Goal: Use online tool/utility: Utilize a website feature to perform a specific function

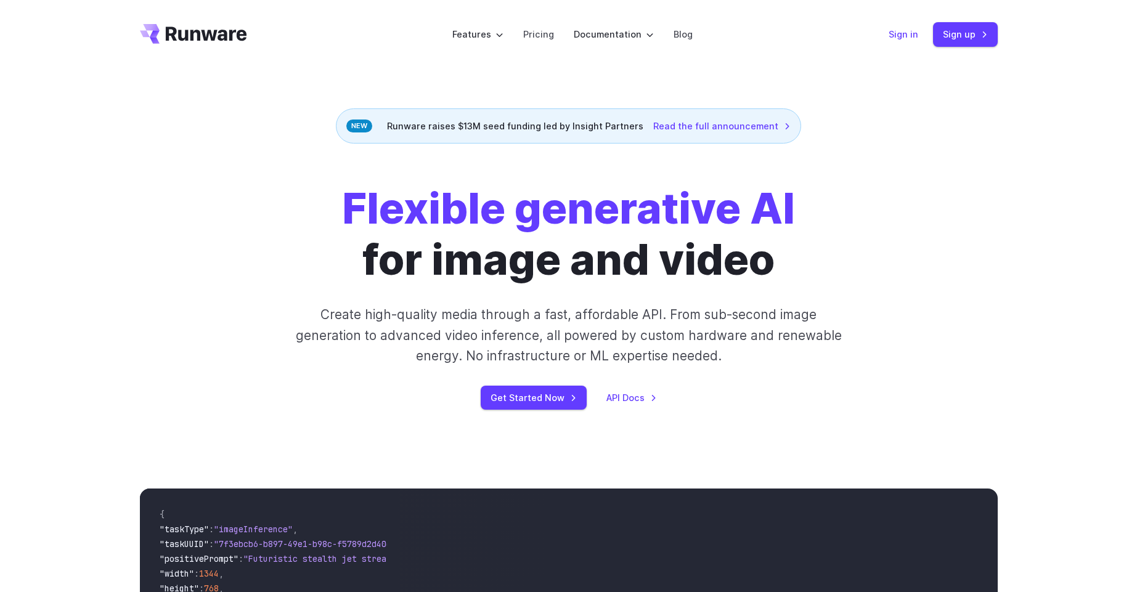
click at [909, 35] on link "Sign in" at bounding box center [904, 34] width 30 height 14
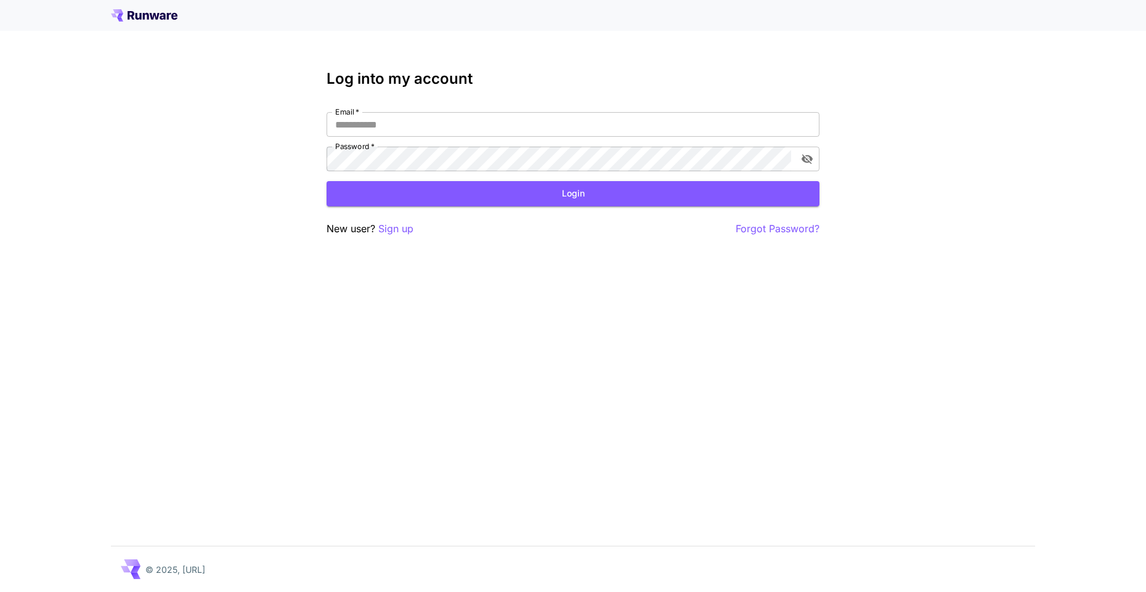
type input "**********"
click at [602, 78] on h3 "Log into my account" at bounding box center [573, 78] width 493 height 17
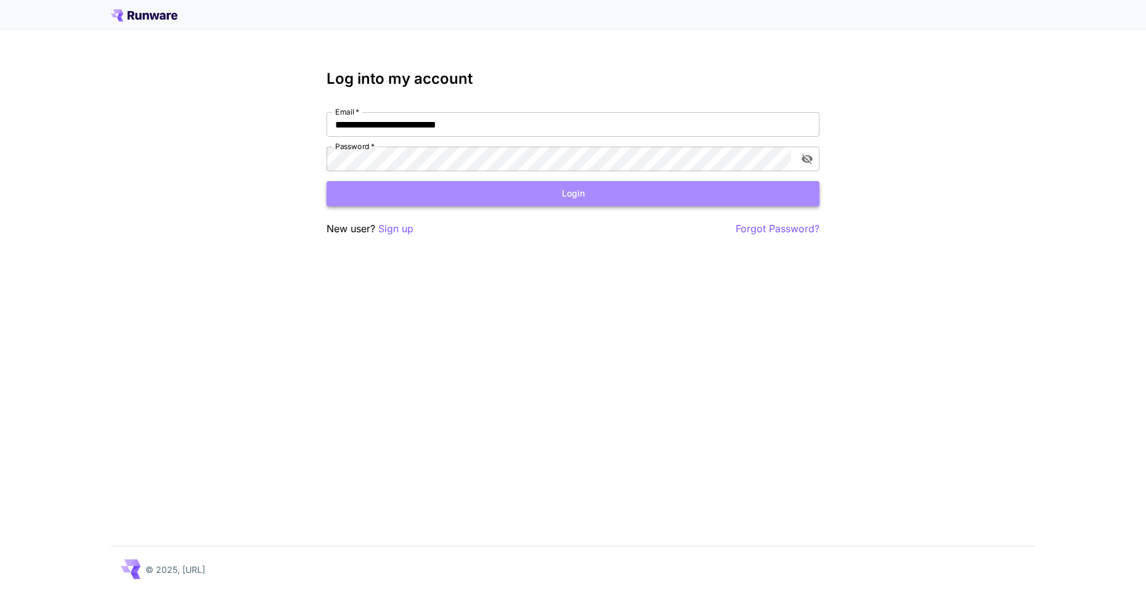
click at [504, 200] on button "Login" at bounding box center [573, 193] width 493 height 25
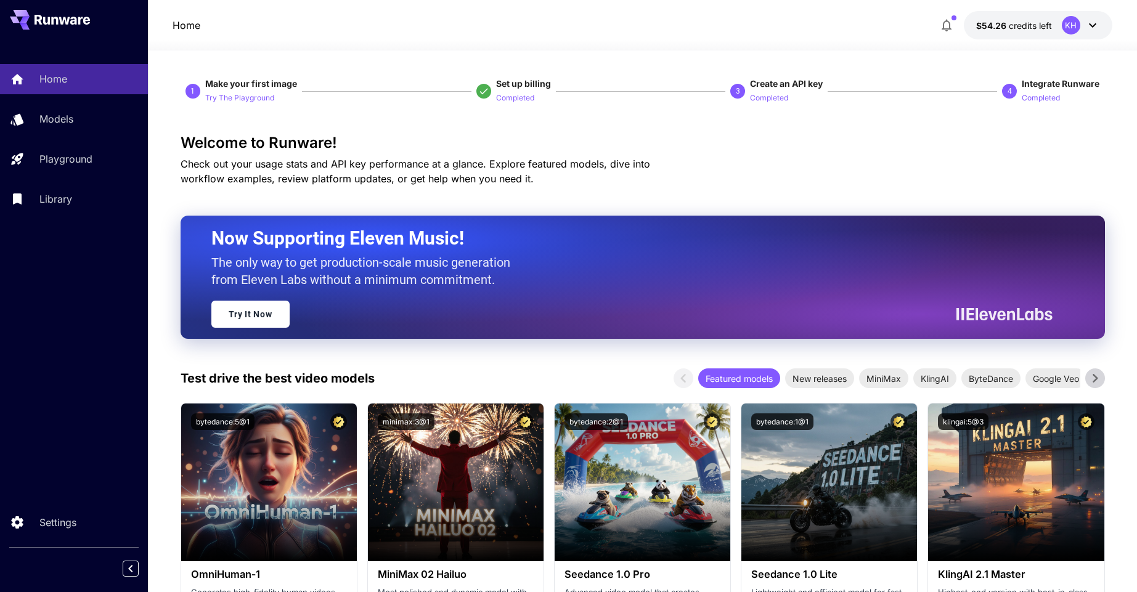
click at [1097, 25] on icon at bounding box center [1092, 25] width 15 height 15
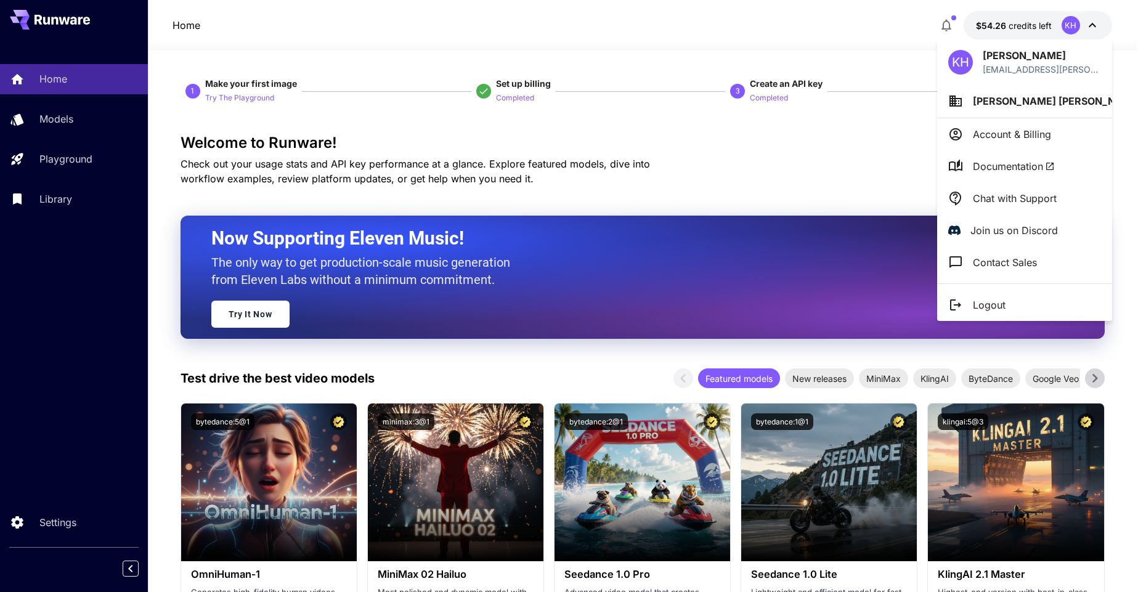
click at [1024, 23] on div at bounding box center [573, 296] width 1146 height 592
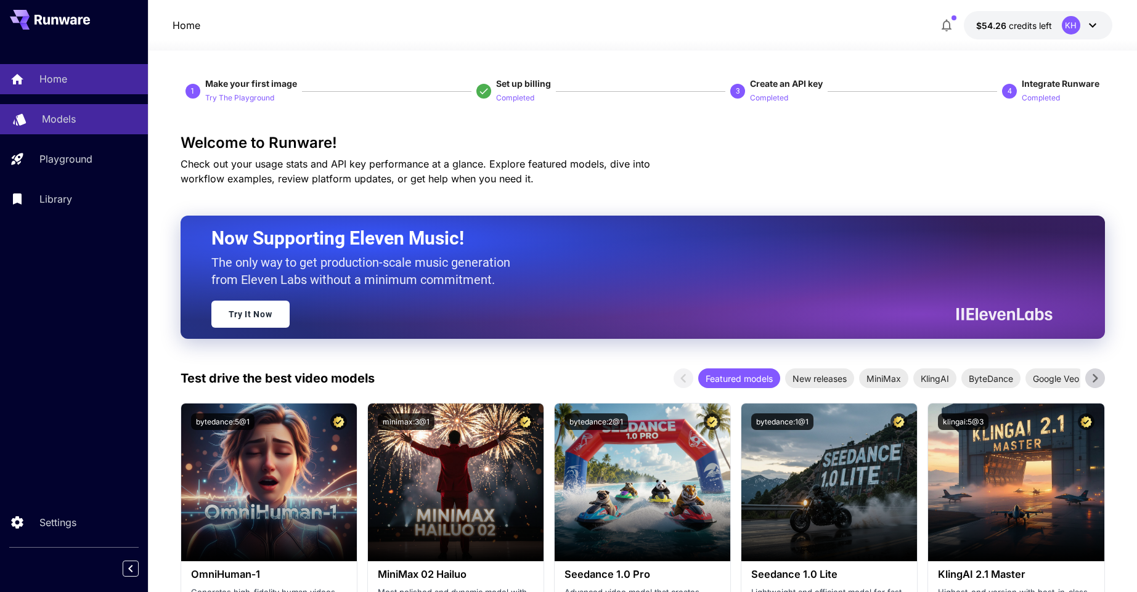
click at [67, 118] on p "Models" at bounding box center [59, 119] width 34 height 15
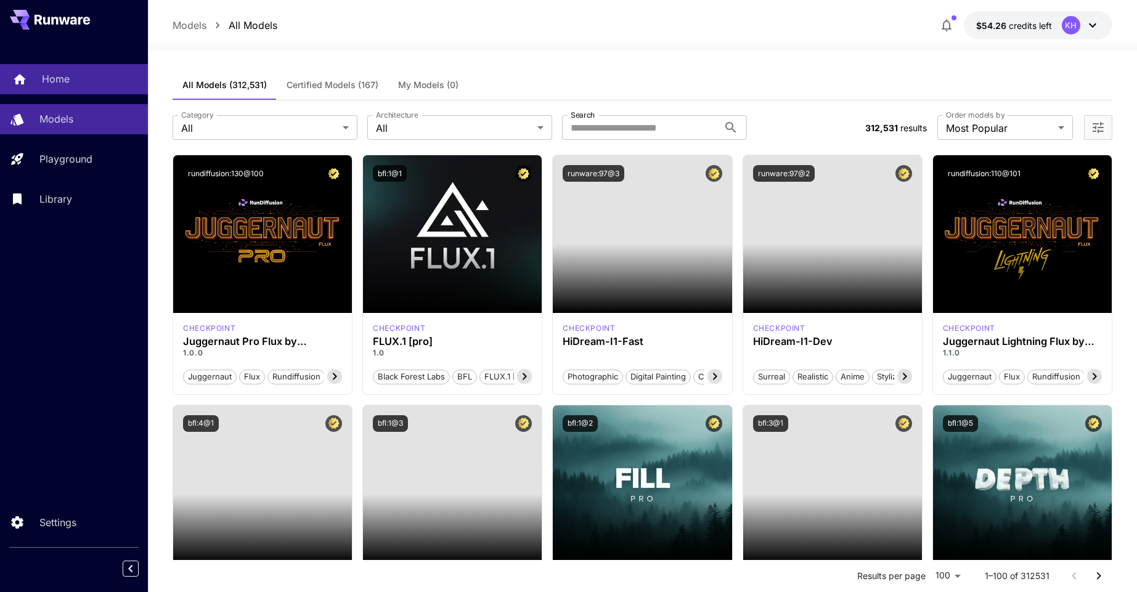
click at [56, 79] on p "Home" at bounding box center [56, 79] width 28 height 15
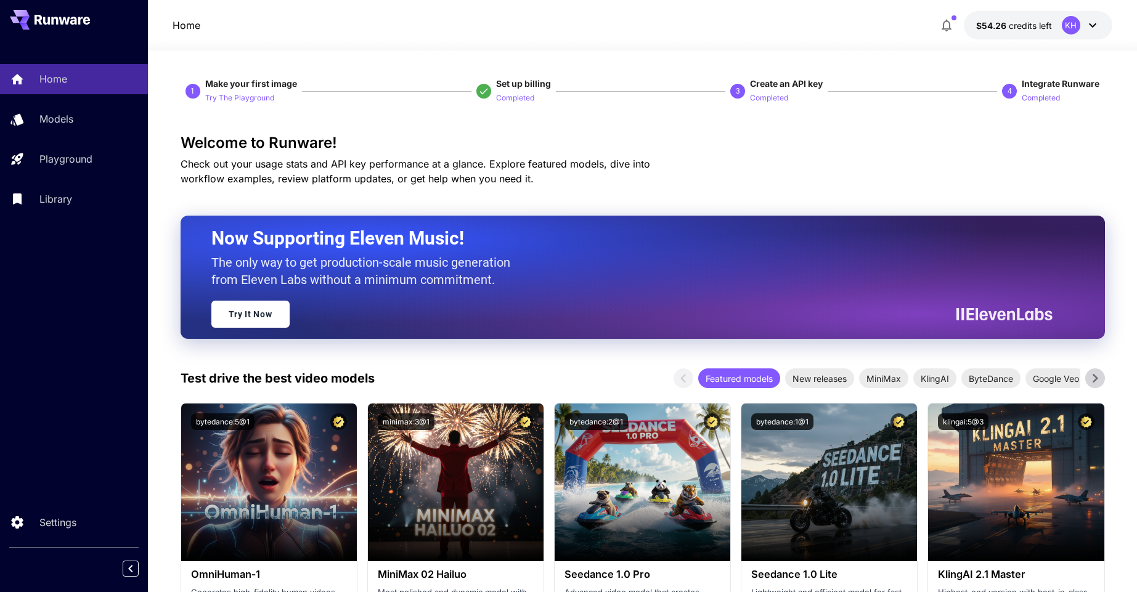
click at [1088, 25] on icon at bounding box center [1092, 25] width 15 height 15
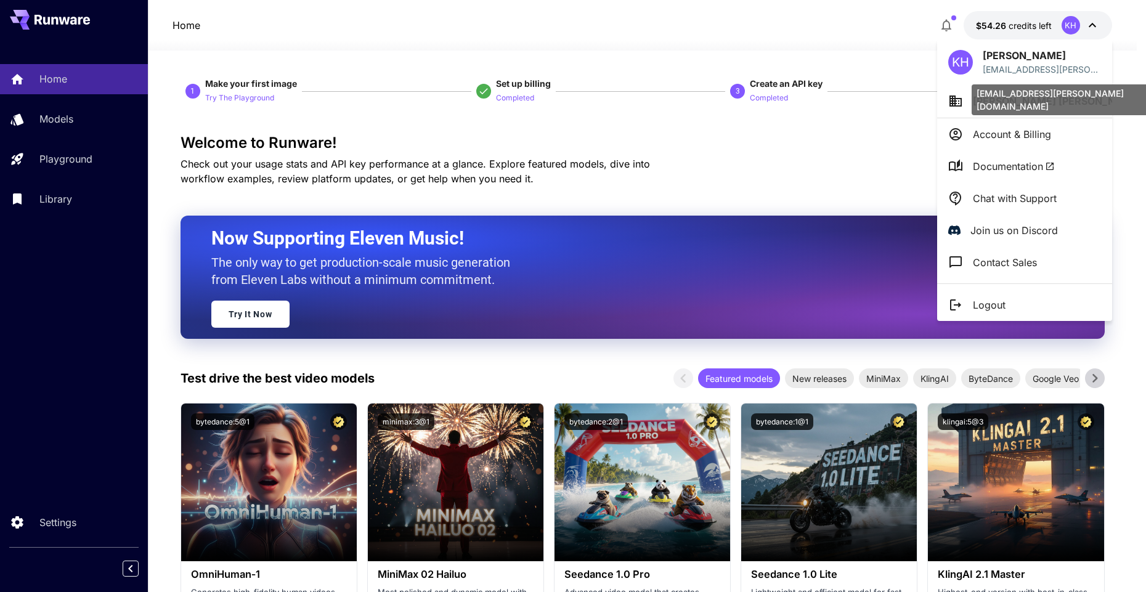
click at [1081, 66] on p "kamo.harutyunyan@esterox.am" at bounding box center [1042, 69] width 118 height 13
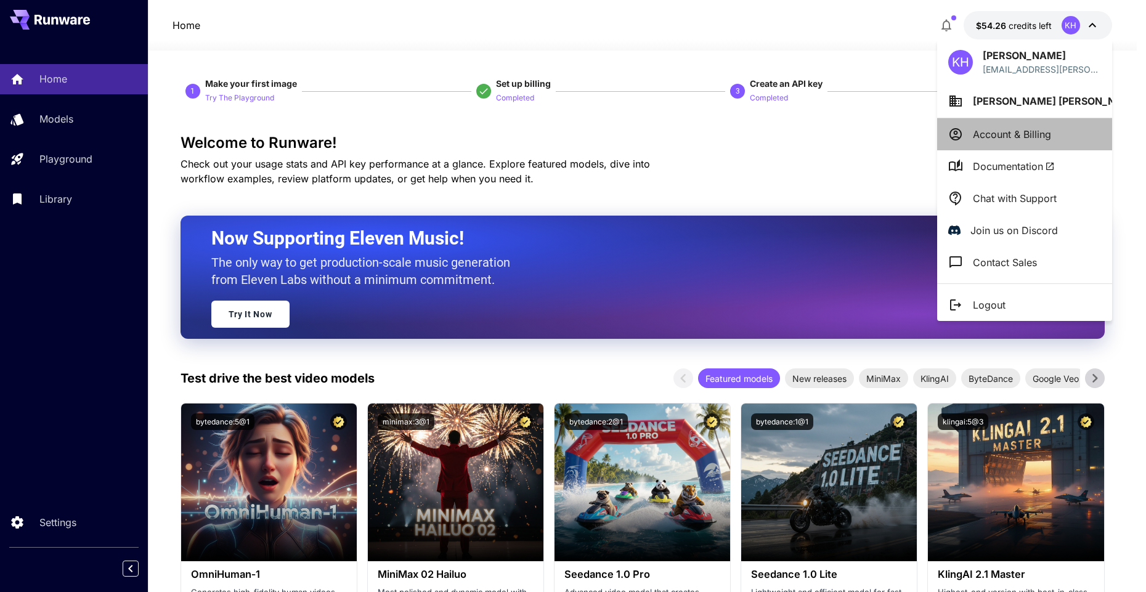
click at [1020, 133] on p "Account & Billing" at bounding box center [1012, 134] width 78 height 15
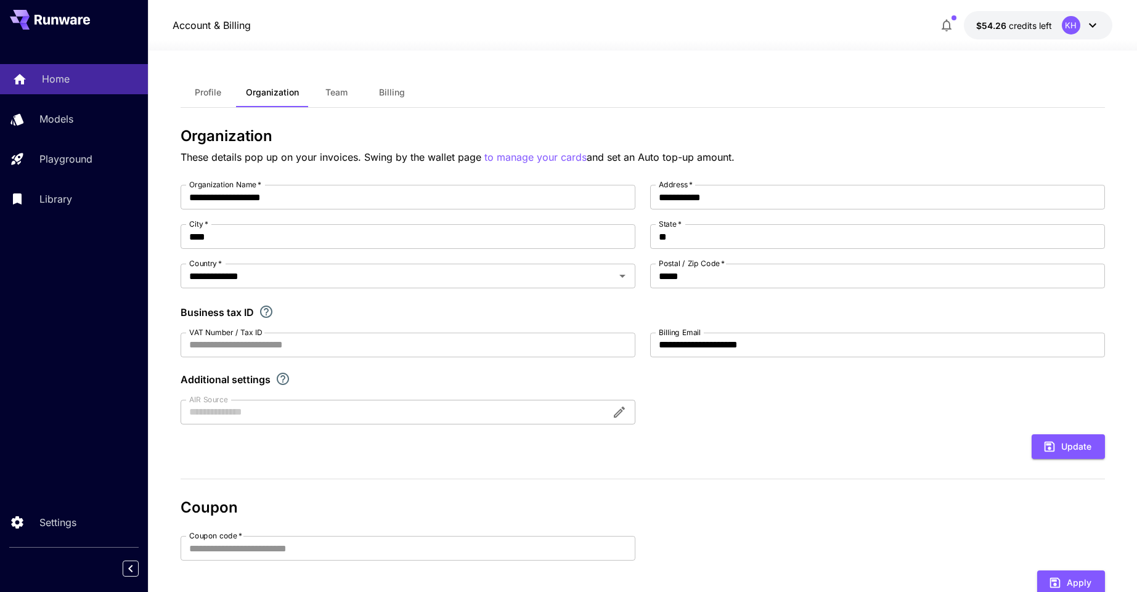
click at [65, 79] on p "Home" at bounding box center [56, 79] width 28 height 15
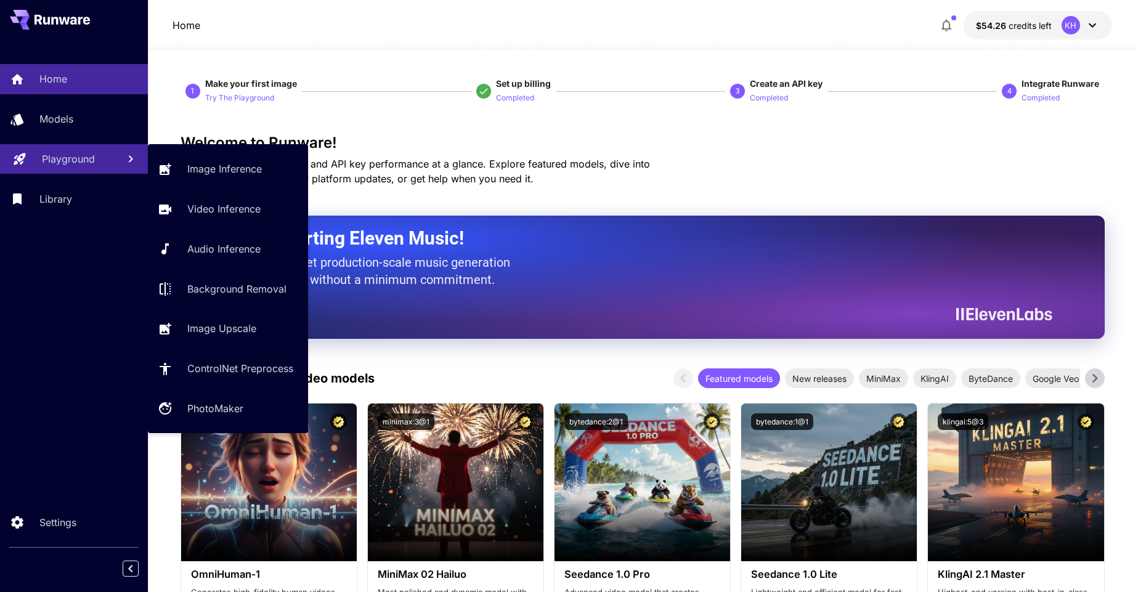
click at [78, 161] on p "Playground" at bounding box center [68, 159] width 53 height 15
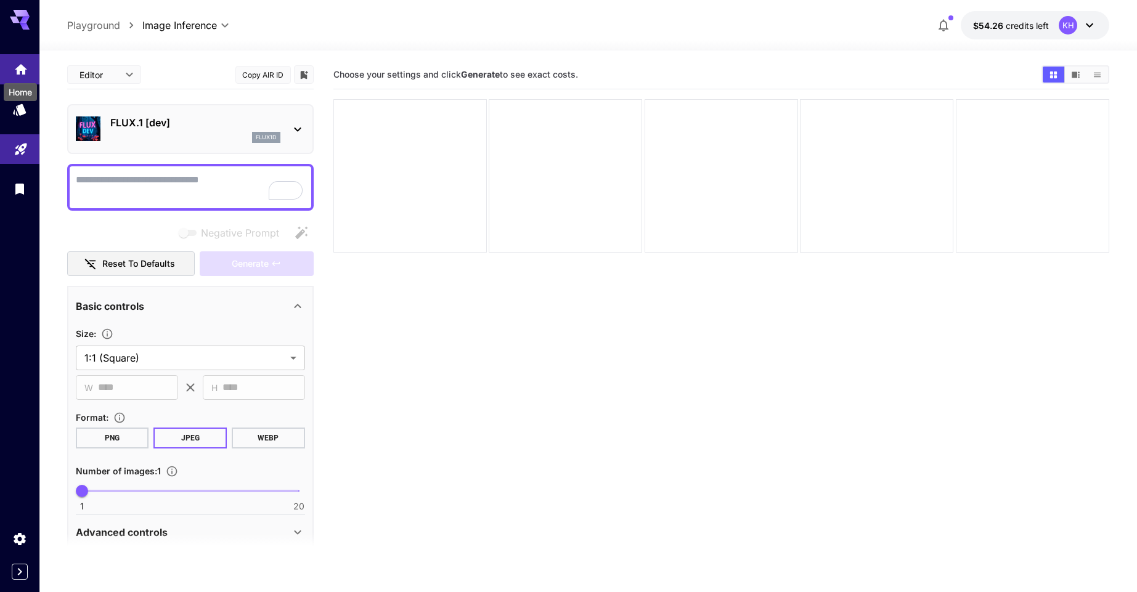
click at [24, 64] on icon "Home" at bounding box center [21, 65] width 12 height 10
